Goal: Transaction & Acquisition: Purchase product/service

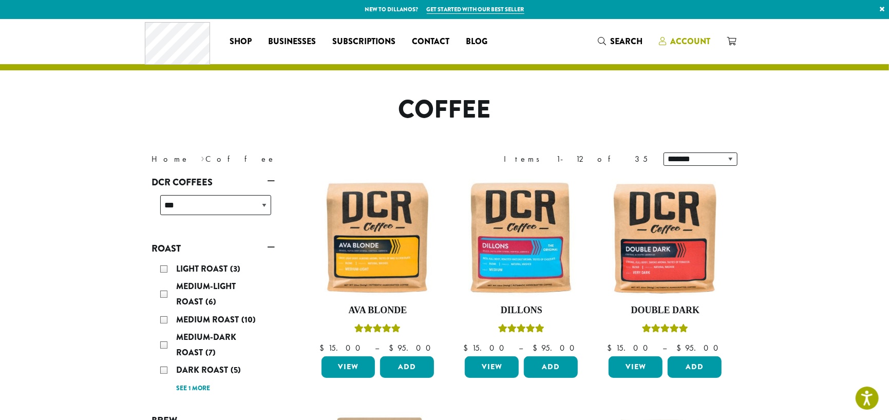
click at [676, 37] on span "Account" at bounding box center [690, 41] width 40 height 12
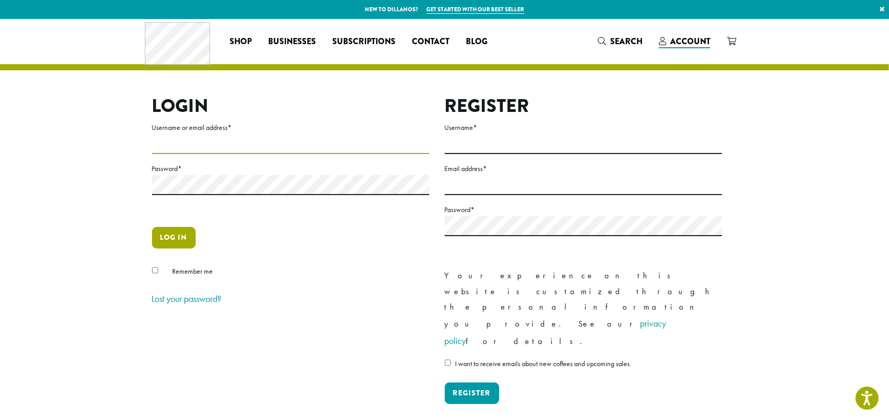
type input "**********"
click at [172, 234] on button "Log in" at bounding box center [174, 238] width 44 height 22
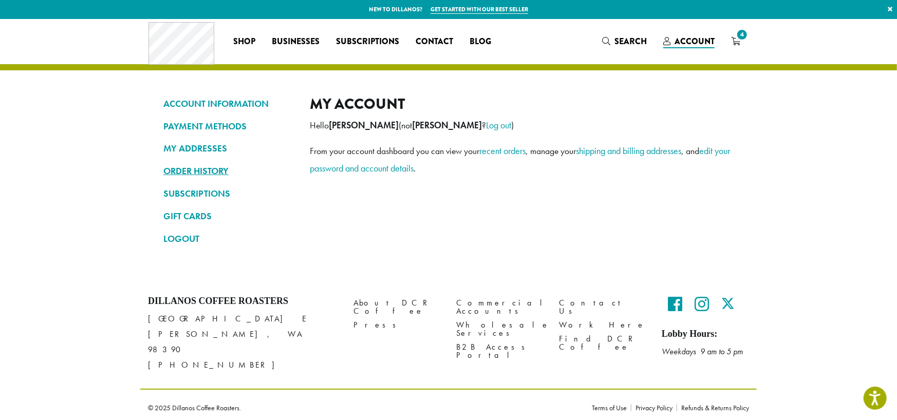
click at [203, 169] on link "ORDER HISTORY" at bounding box center [228, 170] width 131 height 17
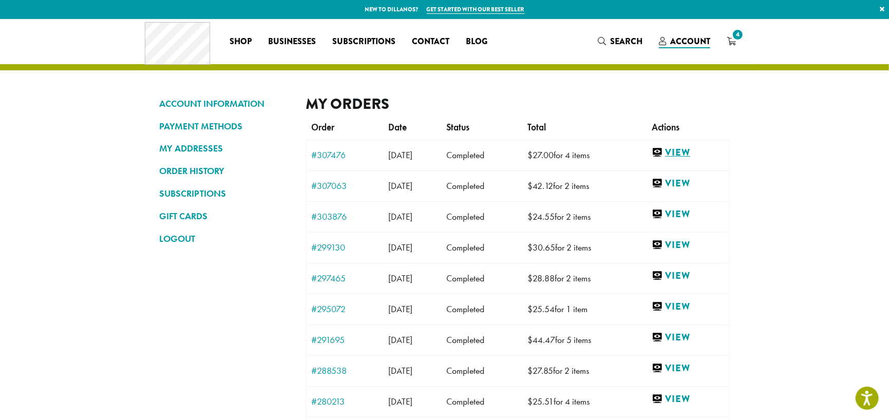
click at [689, 148] on link "View" at bounding box center [688, 152] width 72 height 13
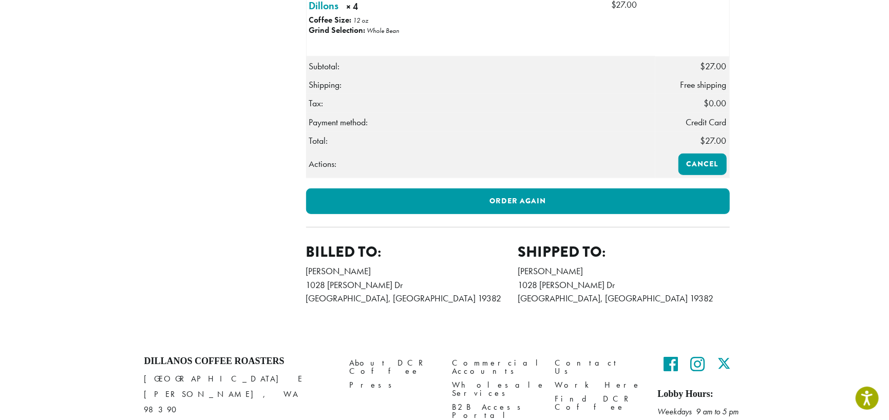
scroll to position [388, 0]
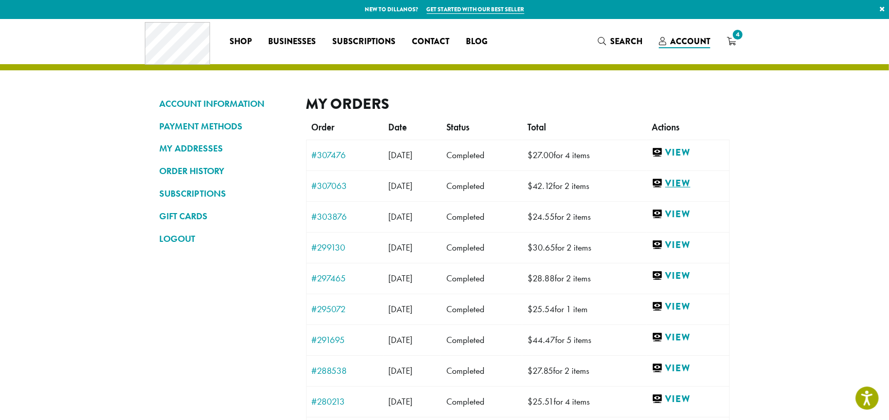
click at [690, 179] on link "View" at bounding box center [688, 183] width 72 height 13
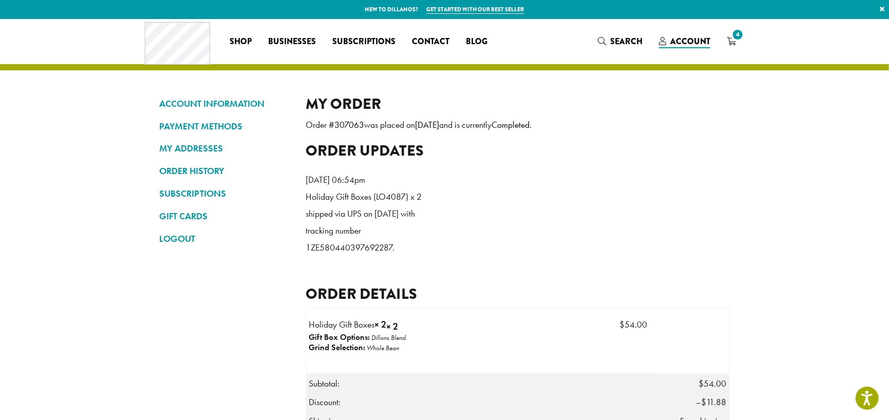
scroll to position [103, 0]
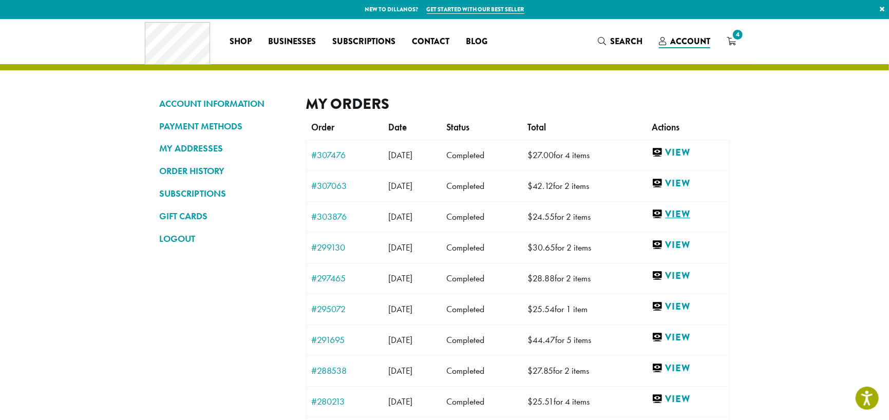
click at [689, 213] on link "View" at bounding box center [688, 214] width 72 height 13
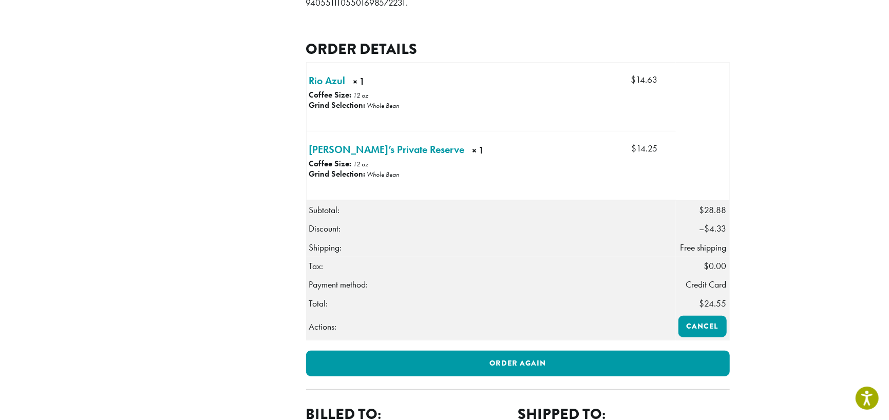
scroll to position [205, 0]
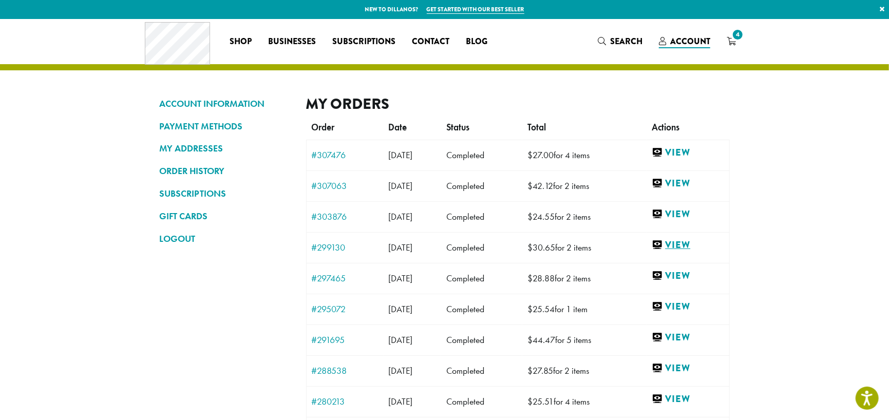
click at [692, 239] on link "View" at bounding box center [688, 245] width 72 height 13
click at [689, 272] on link "View" at bounding box center [688, 276] width 72 height 13
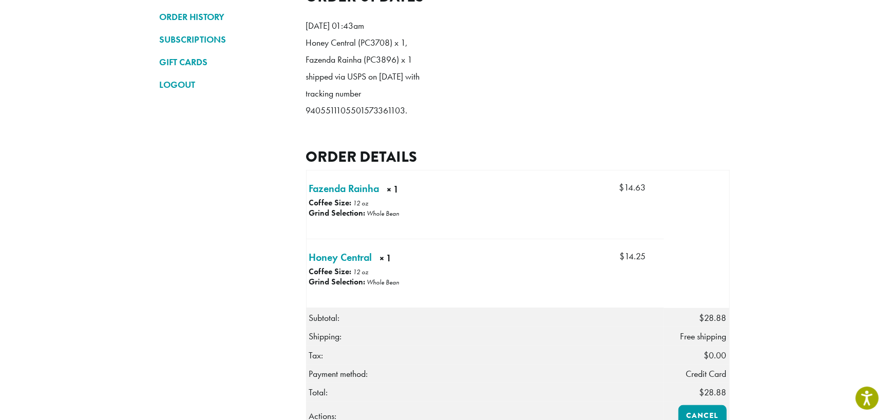
scroll to position [257, 0]
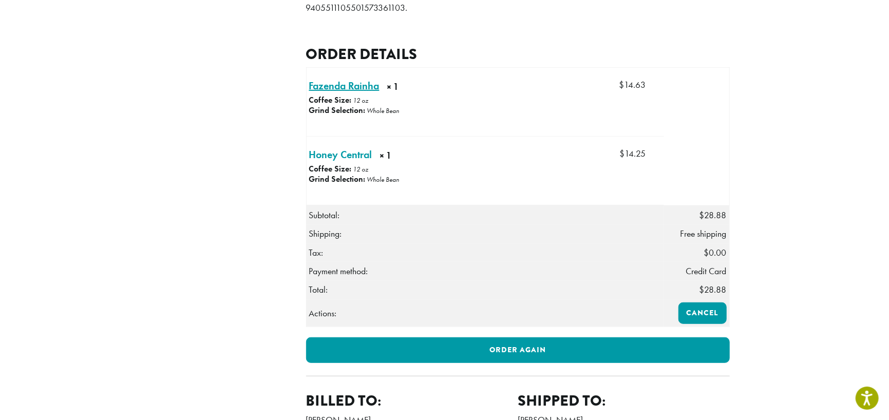
click at [338, 93] on link "Fazenda Rainha × 1" at bounding box center [344, 85] width 70 height 15
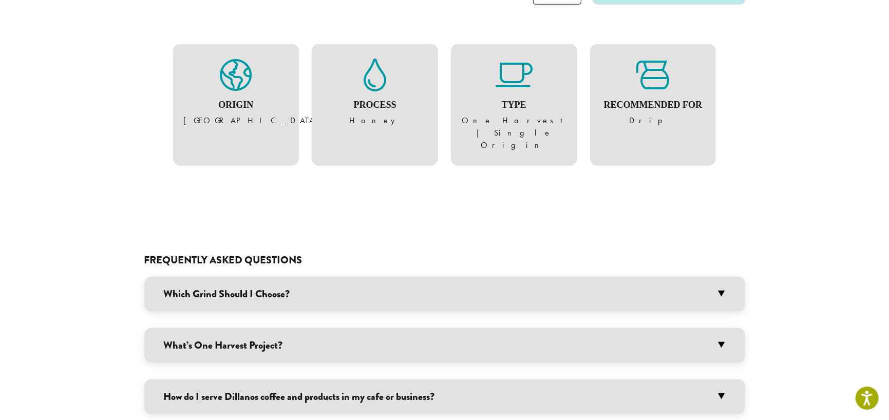
scroll to position [770, 0]
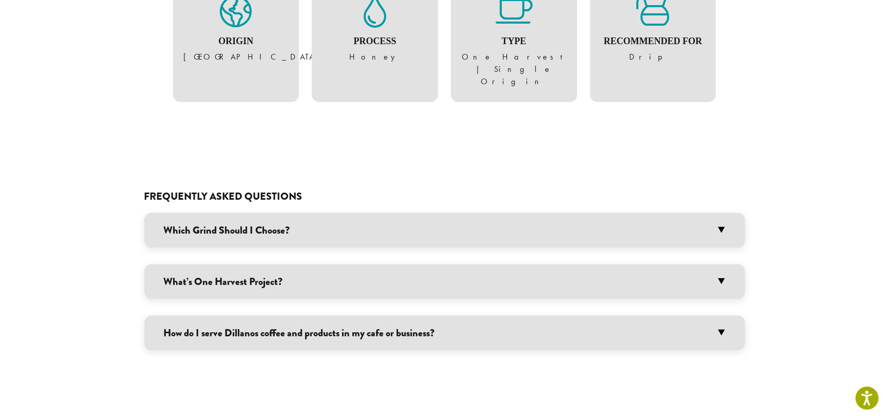
click at [723, 213] on h3 "Which Grind Should I Choose?" at bounding box center [444, 230] width 601 height 35
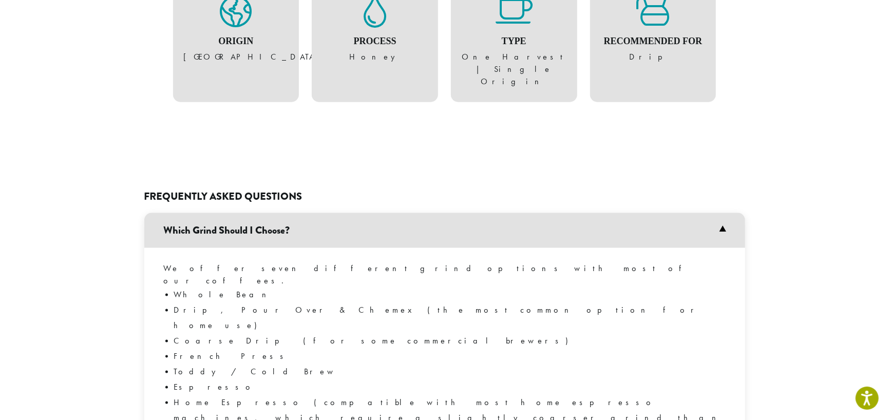
click at [183, 379] on li "Espresso" at bounding box center [449, 386] width 551 height 15
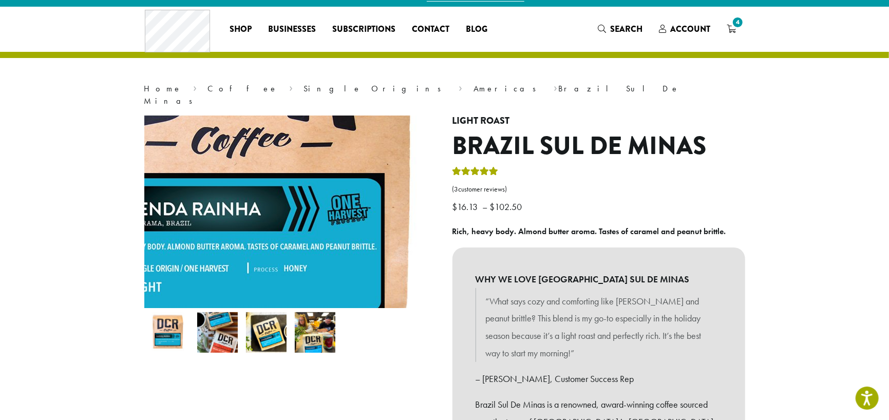
scroll to position [0, 0]
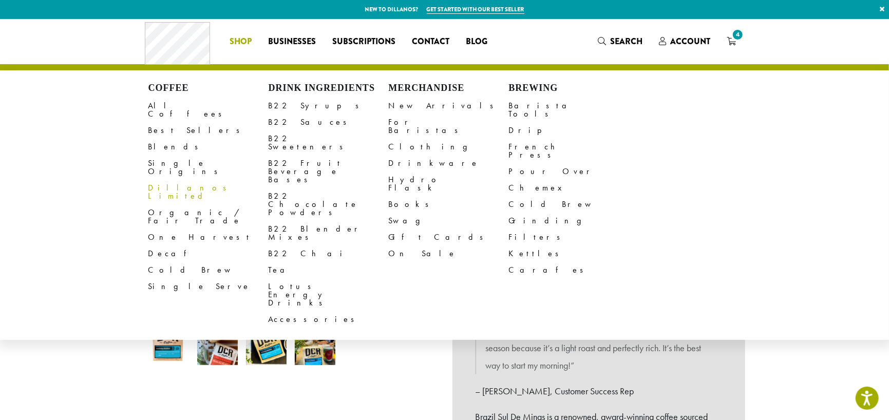
click at [163, 180] on link "Dillanos Limited" at bounding box center [208, 192] width 120 height 25
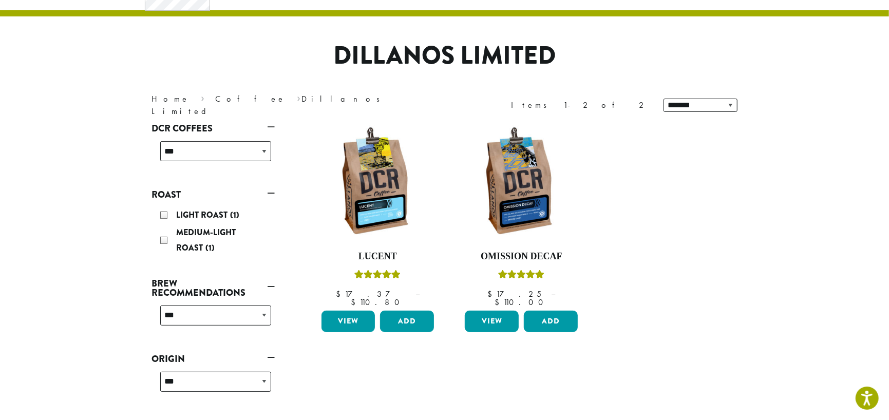
scroll to position [103, 0]
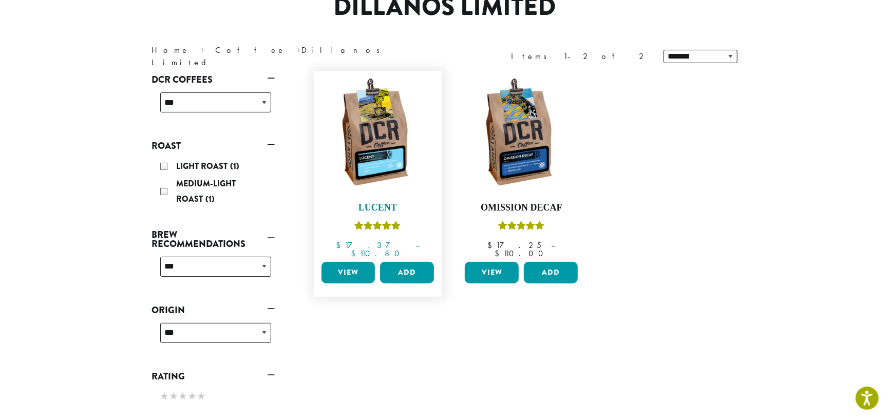
click at [363, 141] on img at bounding box center [377, 135] width 118 height 118
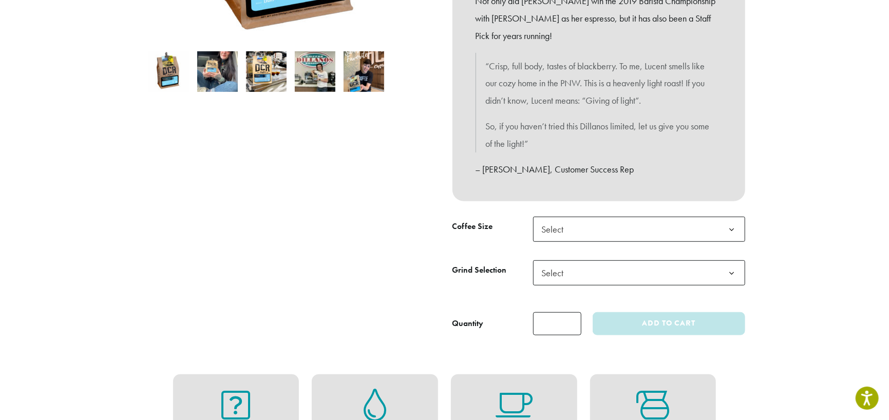
scroll to position [359, 0]
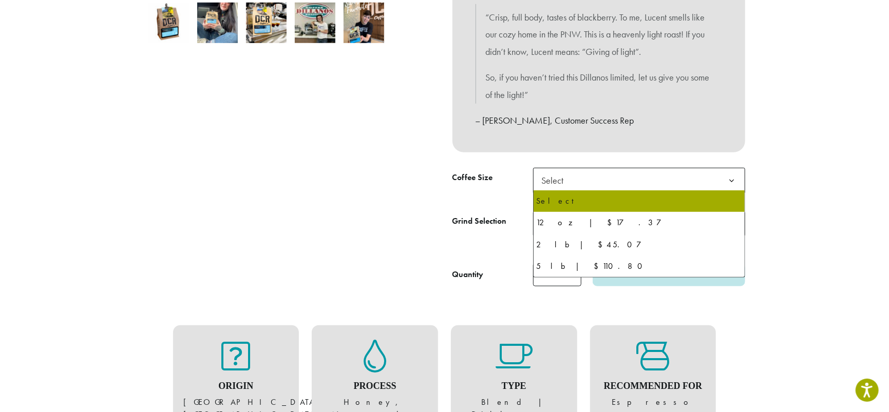
click at [731, 180] on b at bounding box center [731, 180] width 25 height 25
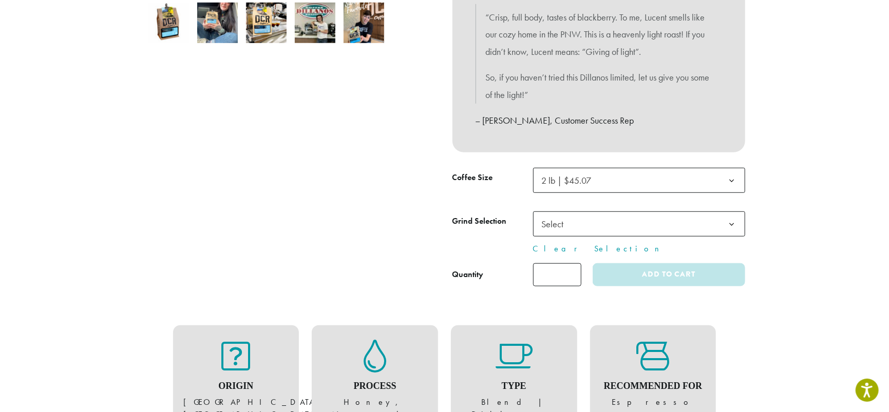
click at [728, 221] on b at bounding box center [731, 224] width 25 height 25
select select "**********"
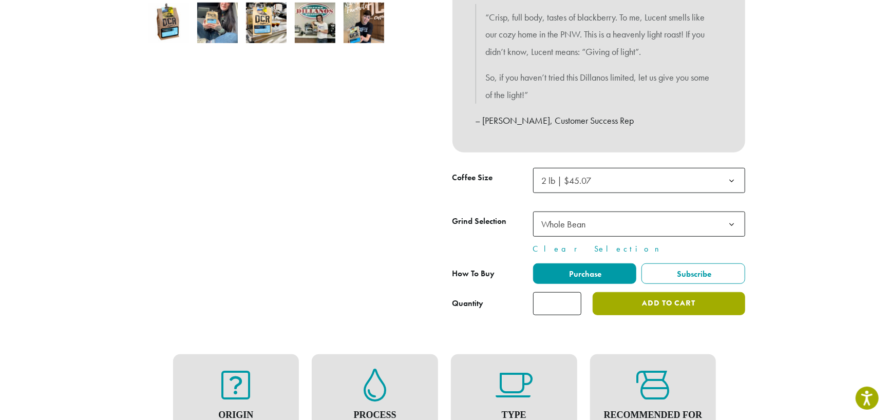
click at [670, 307] on button "Add to cart" at bounding box center [669, 303] width 152 height 23
